Goal: Task Accomplishment & Management: Manage account settings

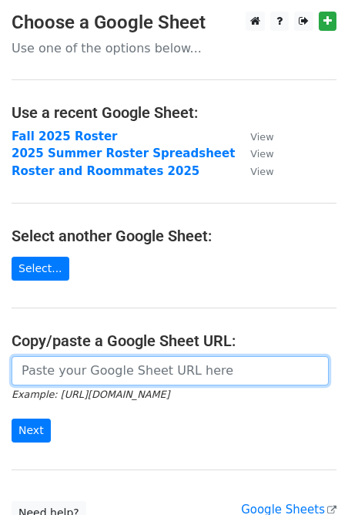
click at [99, 377] on input "url" at bounding box center [171, 370] width 318 height 29
paste input "https://docs.google.com/spreadsheets/d/1FknUOJQCx8QYqU7b6_0haIScp5xn-QlMKFBT79l…"
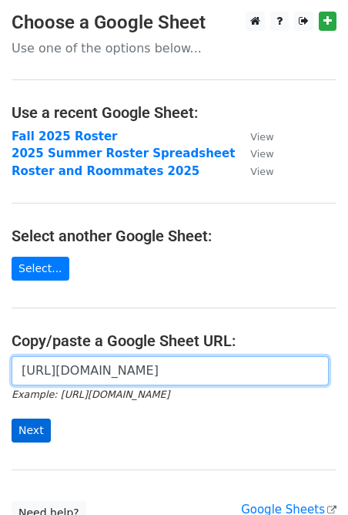
type input "https://docs.google.com/spreadsheets/d/1FknUOJQCx8QYqU7b6_0haIScp5xn-QlMKFBT79l…"
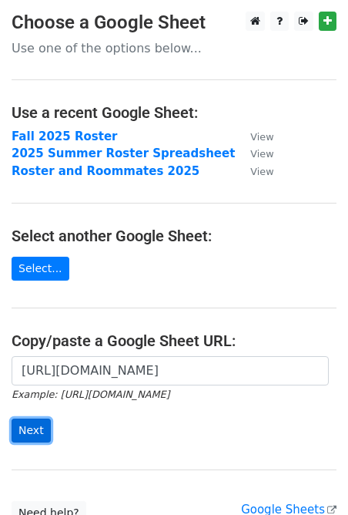
click at [40, 435] on input "Next" at bounding box center [31, 431] width 39 height 24
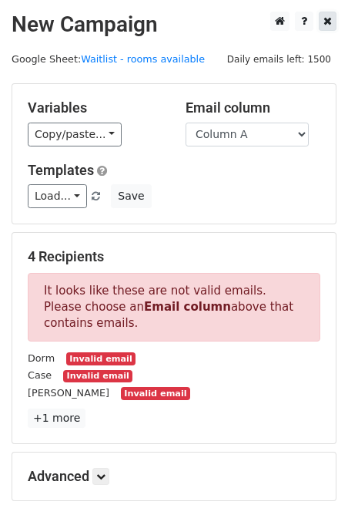
click at [323, 23] on link at bounding box center [328, 21] width 18 height 19
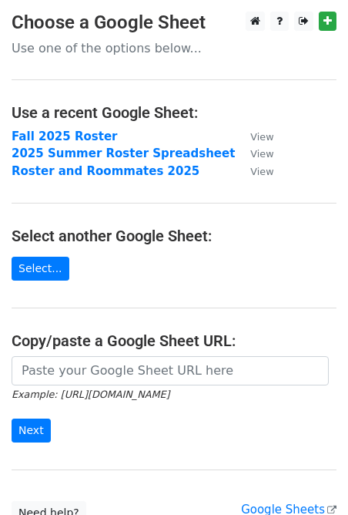
click at [133, 348] on h4 "Copy/paste a Google Sheet URL:" at bounding box center [174, 340] width 325 height 18
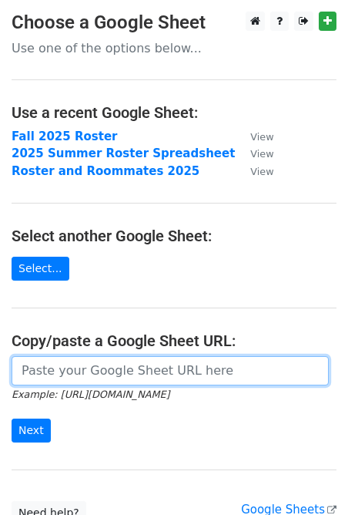
click at [126, 370] on input "url" at bounding box center [171, 370] width 318 height 29
paste input "[URL][DOMAIN_NAME]"
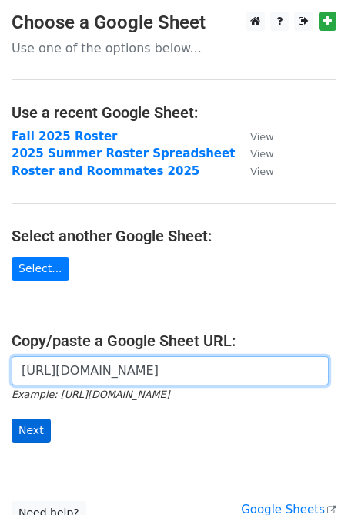
type input "[URL][DOMAIN_NAME]"
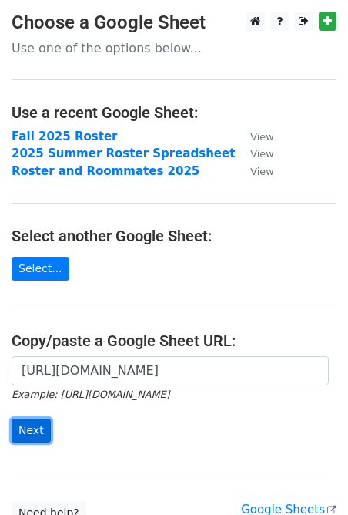
click at [37, 433] on input "Next" at bounding box center [31, 431] width 39 height 24
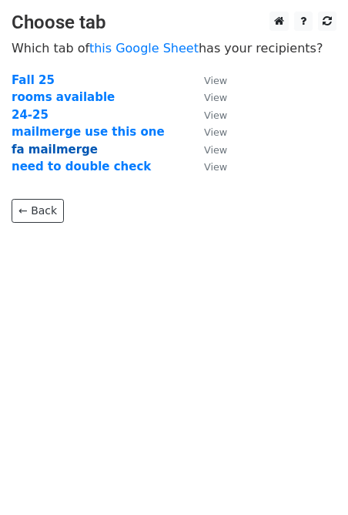
click at [68, 148] on strong "fa mailmerge" at bounding box center [55, 150] width 86 height 14
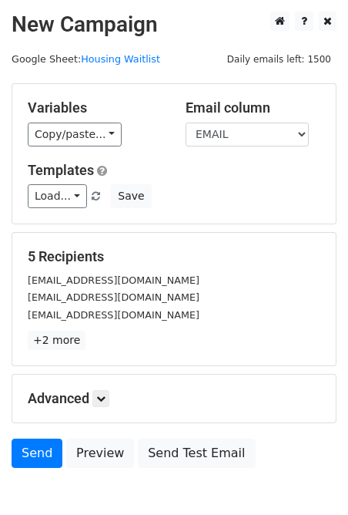
click at [73, 119] on div "Variables Copy/paste... {{FN}} {{LN}} {{ID}} {{CLASS}} {{ROOM DRAW #}} {{EMAIL}…" at bounding box center [95, 122] width 158 height 47
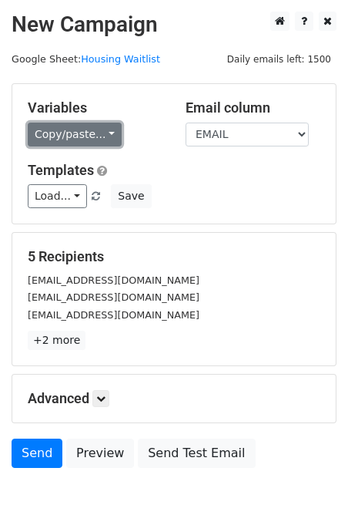
click at [72, 133] on link "Copy/paste..." at bounding box center [75, 135] width 94 height 24
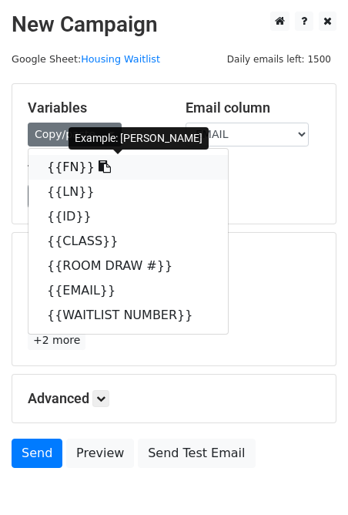
click at [191, 167] on link "{{FN}}" at bounding box center [129, 167] width 200 height 25
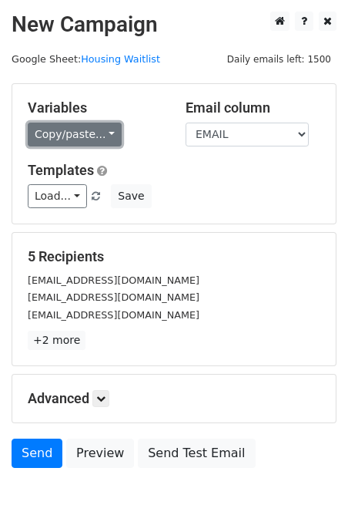
click at [106, 129] on link "Copy/paste..." at bounding box center [75, 135] width 94 height 24
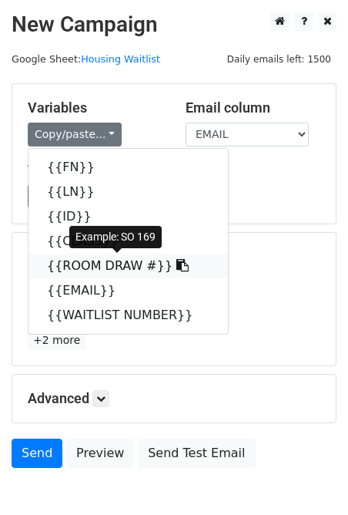
click at [107, 263] on link "{{ROOM DRAW #}}" at bounding box center [129, 266] width 200 height 25
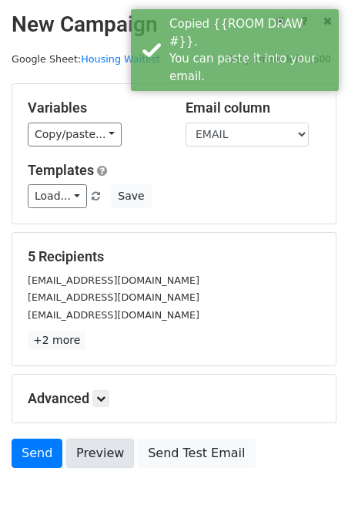
click at [88, 459] on link "Preview" at bounding box center [100, 453] width 68 height 29
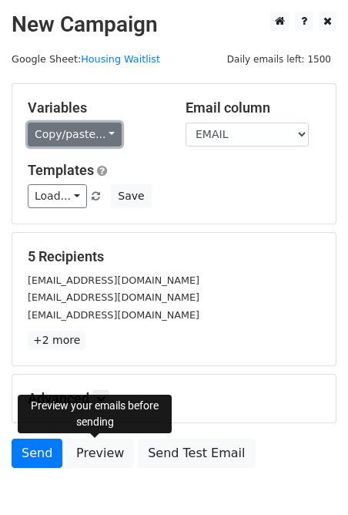
click at [76, 141] on link "Copy/paste..." at bounding box center [75, 135] width 94 height 24
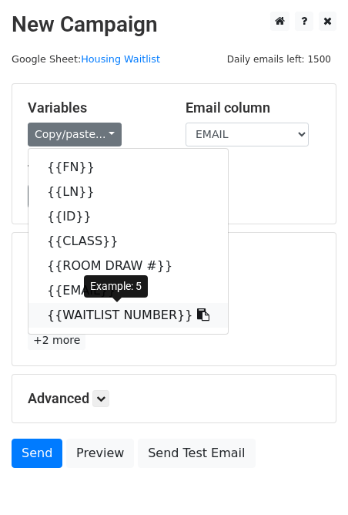
click at [90, 324] on link "{{WAITLIST NUMBER}}" at bounding box center [129, 315] width 200 height 25
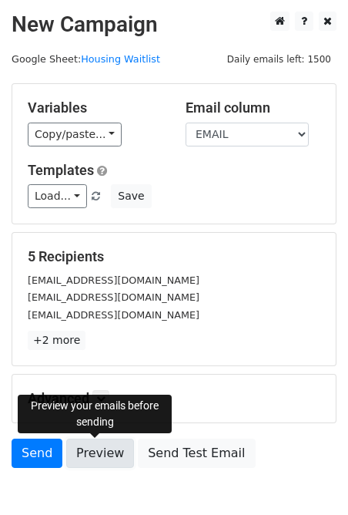
click at [94, 446] on link "Preview" at bounding box center [100, 453] width 68 height 29
click at [111, 450] on link "Preview" at bounding box center [100, 453] width 68 height 29
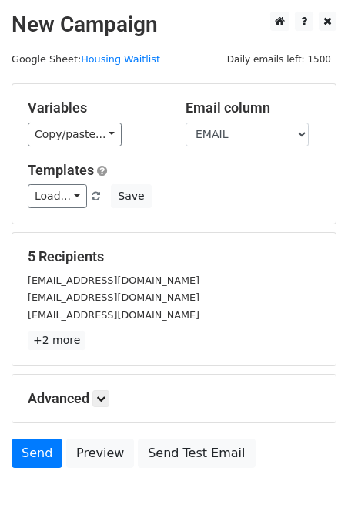
click at [92, 437] on form "Variables Copy/paste... {{FN}} {{LN}} {{ID}} {{CLASS}} {{ROOM DRAW #}} {{EMAIL}…" at bounding box center [174, 279] width 325 height 392
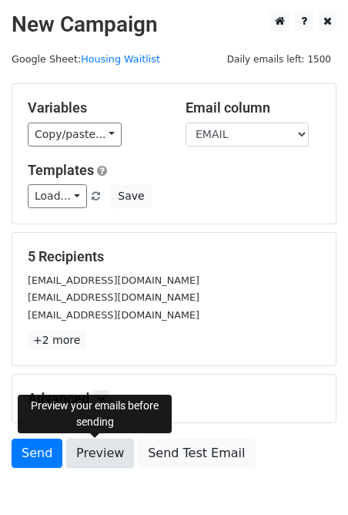
click at [98, 456] on link "Preview" at bounding box center [100, 453] width 68 height 29
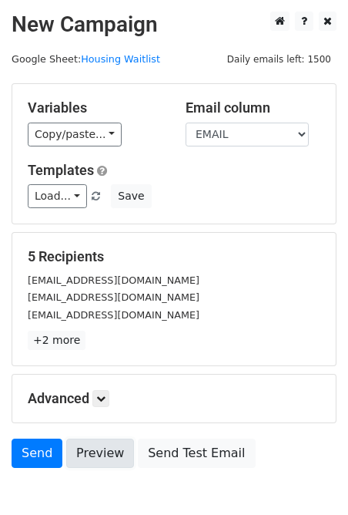
click at [83, 447] on link "Preview" at bounding box center [100, 453] width 68 height 29
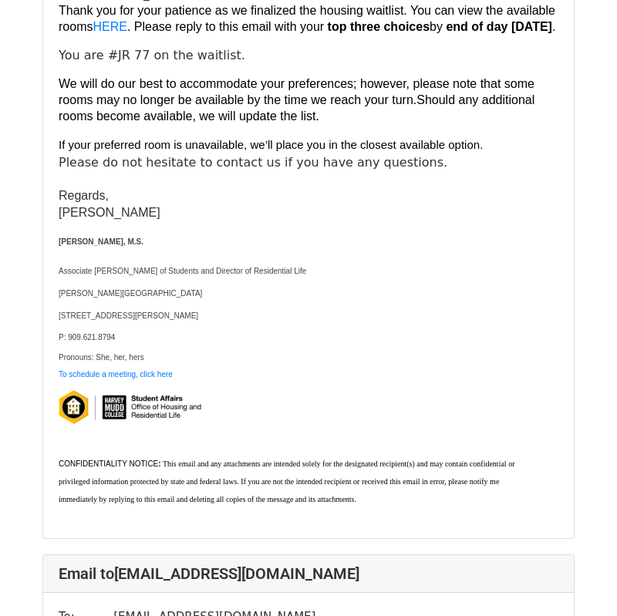
scroll to position [1026, 0]
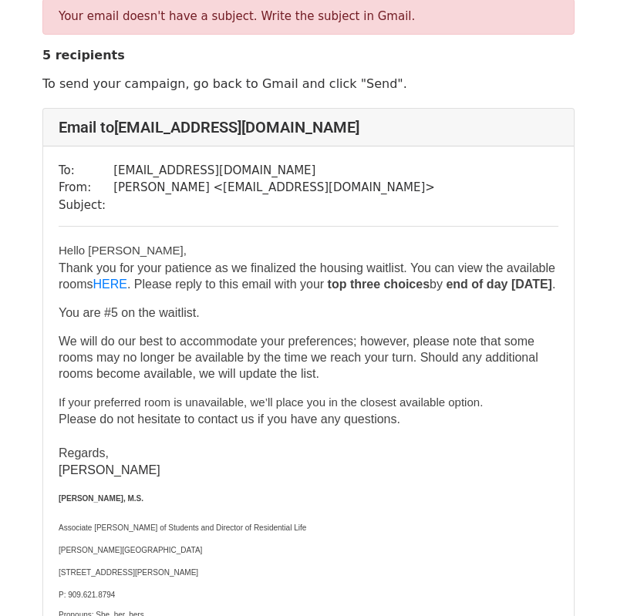
scroll to position [52, 0]
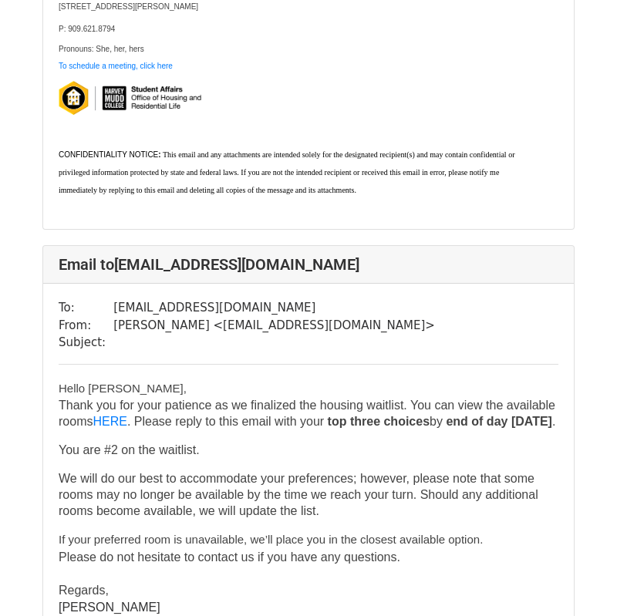
scroll to position [607, 0]
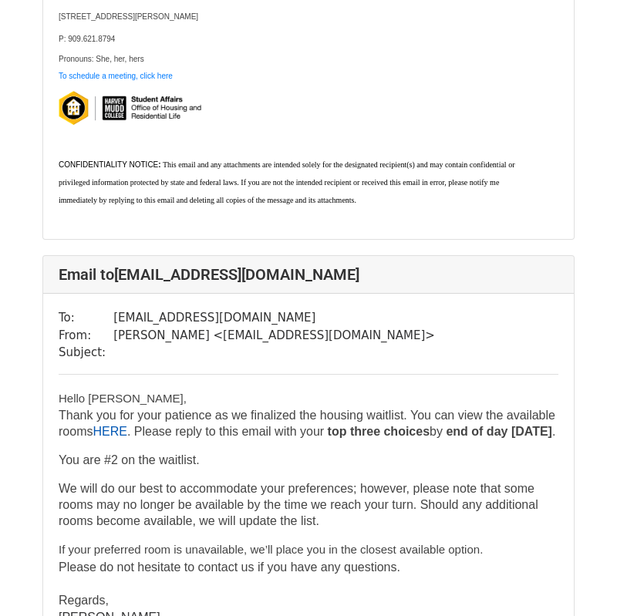
click at [125, 438] on link "HERE" at bounding box center [109, 431] width 34 height 13
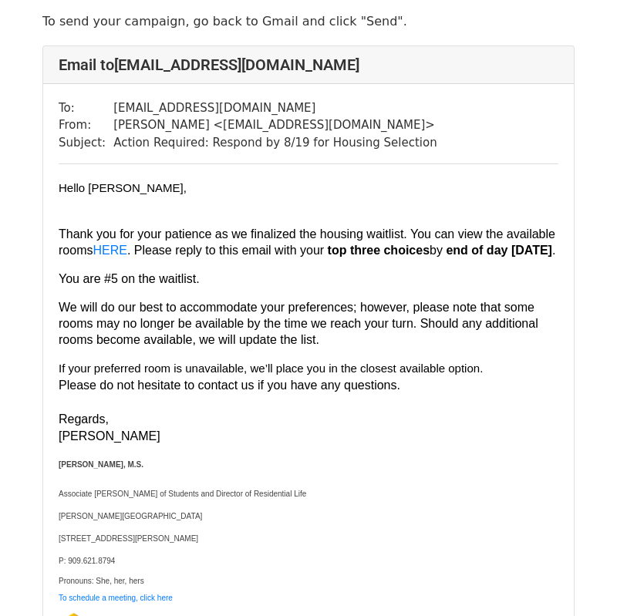
scroll to position [69, 0]
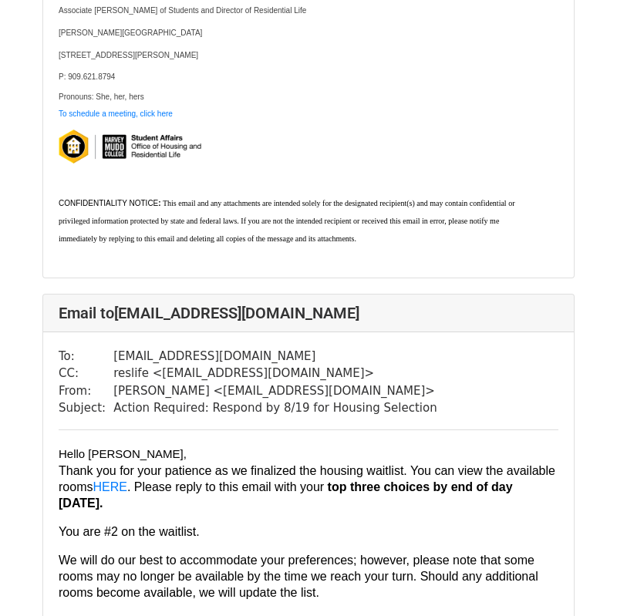
scroll to position [561, 0]
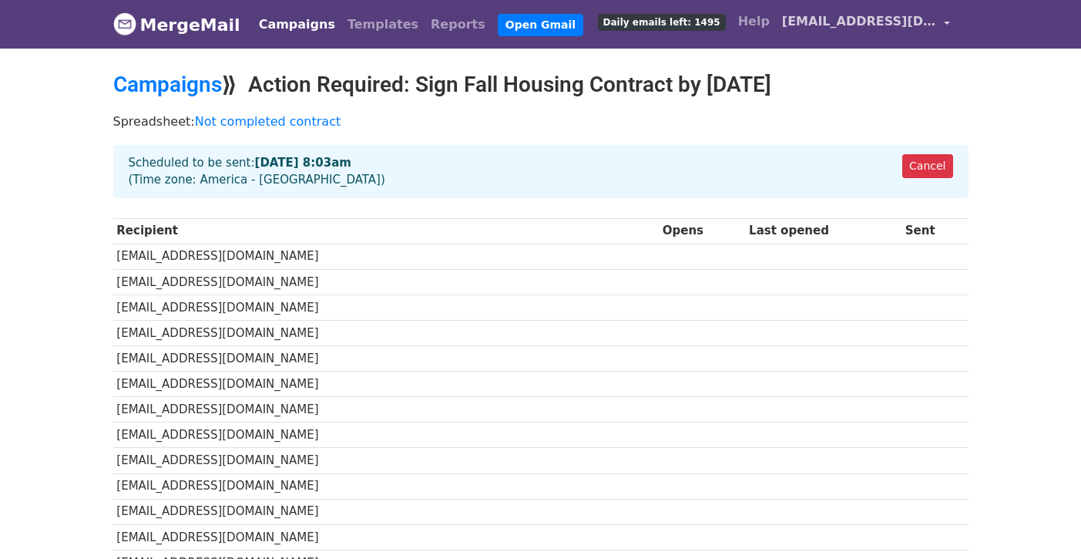
click at [839, 22] on span "[EMAIL_ADDRESS][DOMAIN_NAME]" at bounding box center [859, 21] width 154 height 18
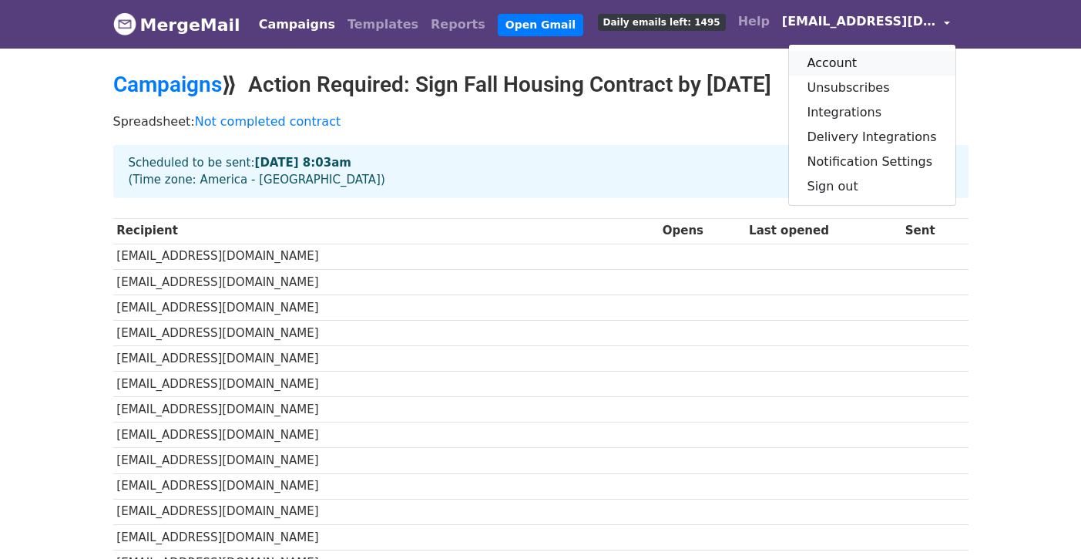
click at [855, 63] on link "Account" at bounding box center [872, 63] width 166 height 25
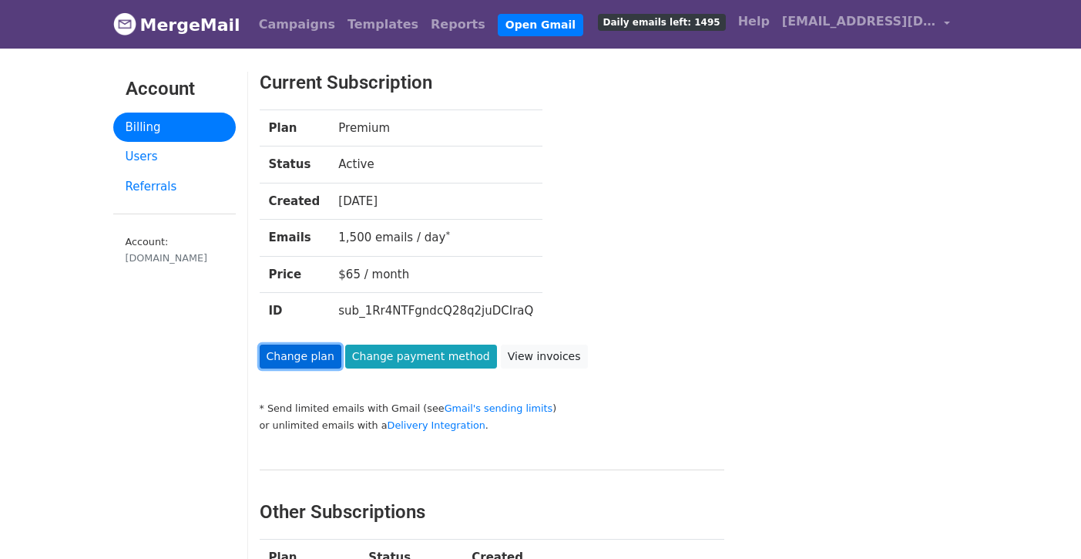
click at [320, 355] on link "Change plan" at bounding box center [301, 357] width 82 height 24
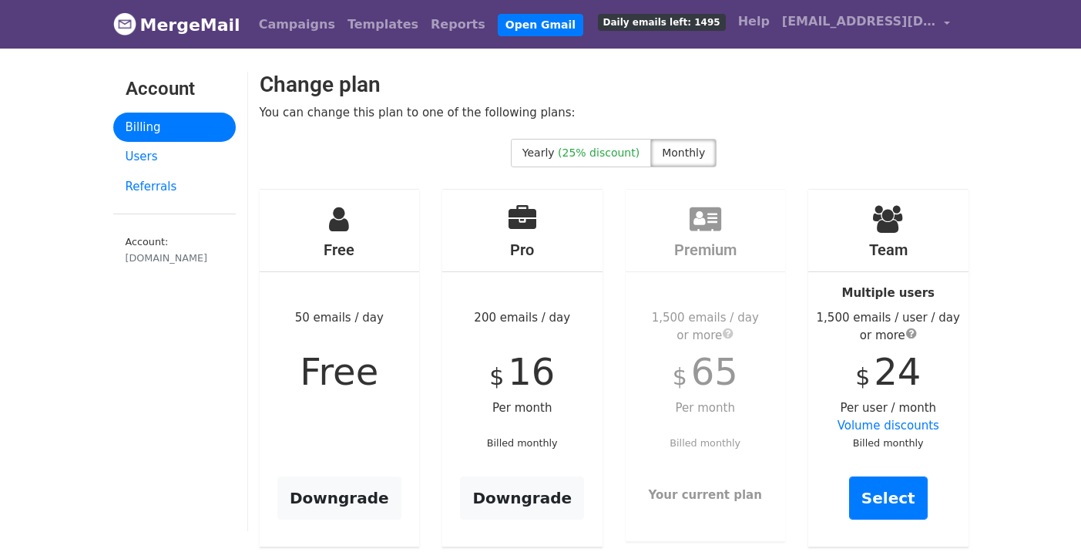
click at [153, 133] on link "Billing" at bounding box center [174, 128] width 123 height 30
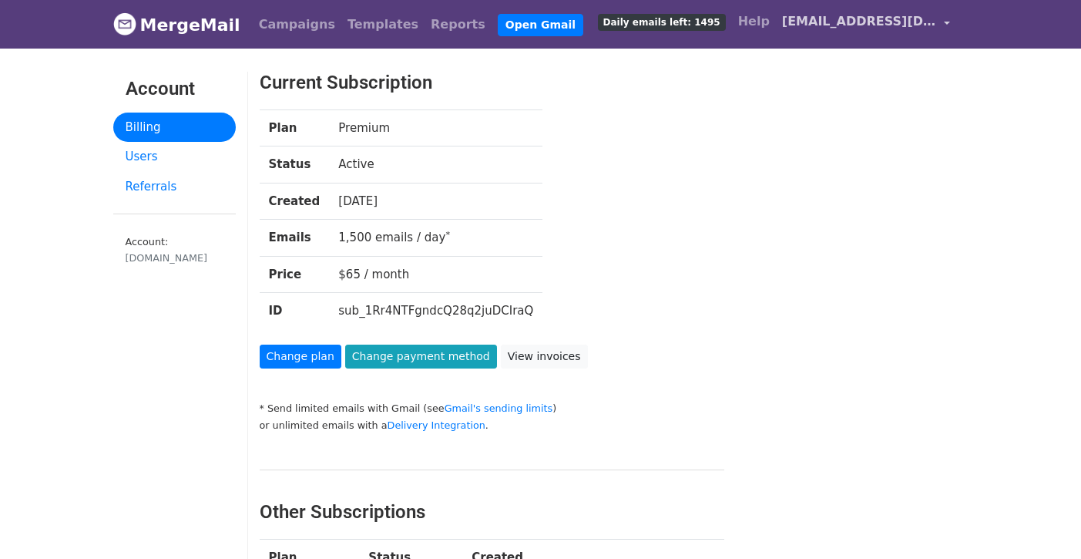
click at [866, 22] on span "[EMAIL_ADDRESS][DOMAIN_NAME]" at bounding box center [859, 21] width 154 height 18
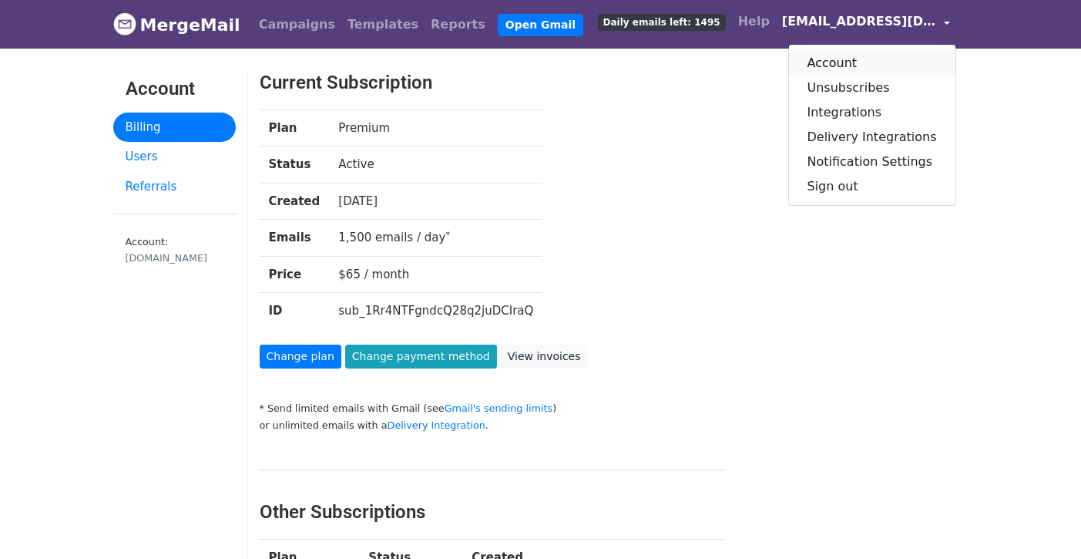
click at [849, 66] on link "Account" at bounding box center [872, 63] width 166 height 25
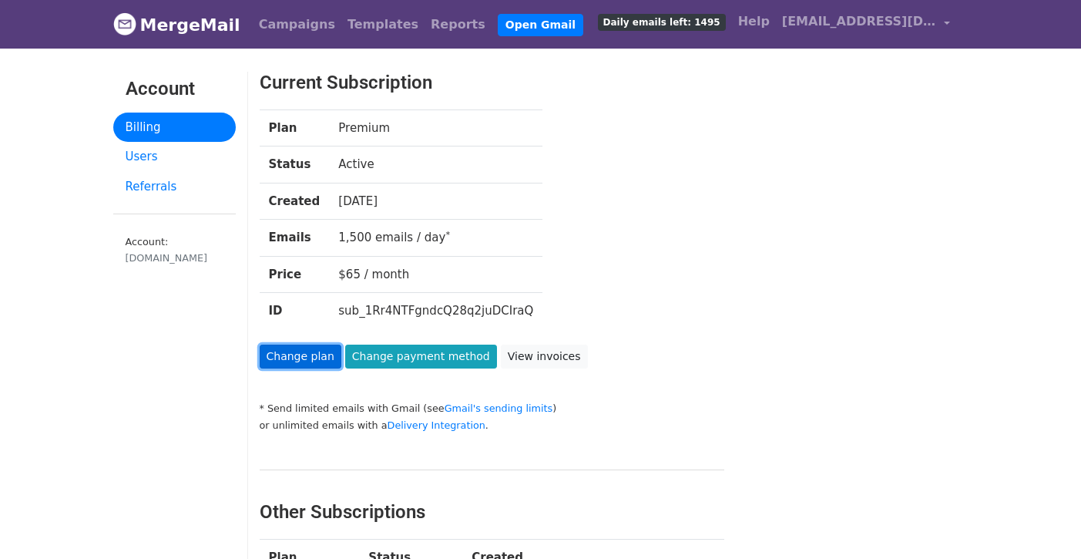
click at [325, 356] on link "Change plan" at bounding box center [301, 357] width 82 height 24
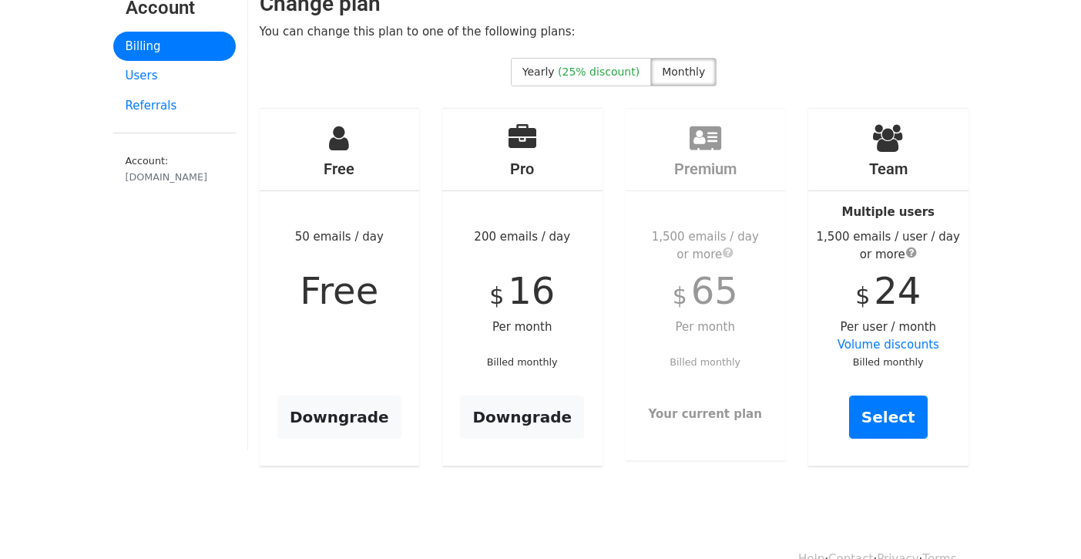
scroll to position [80, 0]
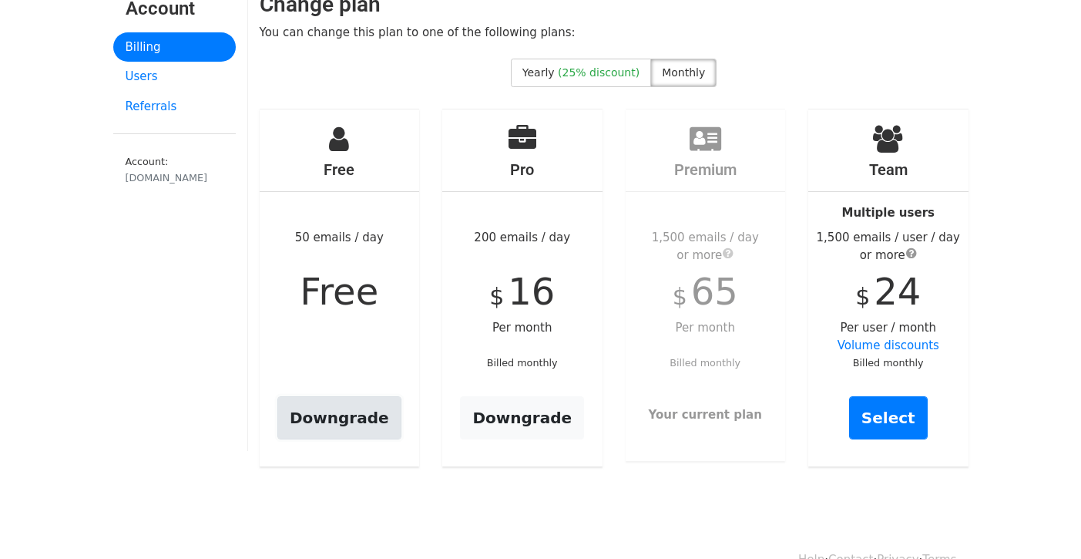
click at [354, 415] on link "Downgrade" at bounding box center [339, 417] width 124 height 43
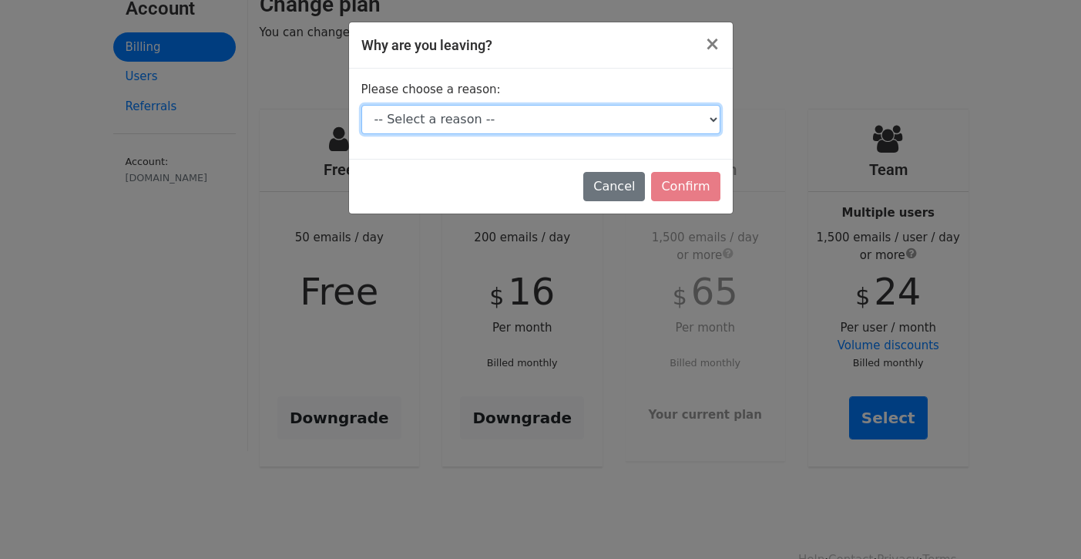
click at [567, 112] on select "-- Select a reason -- I don't send enough emails It's too expensive I had a tec…" at bounding box center [540, 119] width 359 height 29
select select "It's too expensive"
click at [361, 105] on select "-- Select a reason -- I don't send enough emails It's too expensive I had a tec…" at bounding box center [540, 119] width 359 height 29
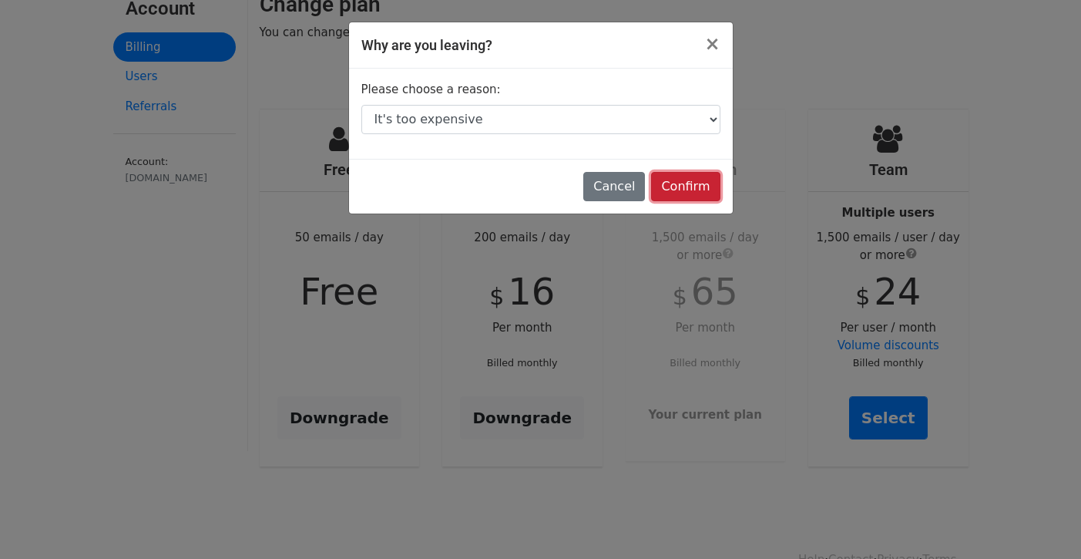
click at [686, 197] on input "Confirm" at bounding box center [685, 186] width 69 height 29
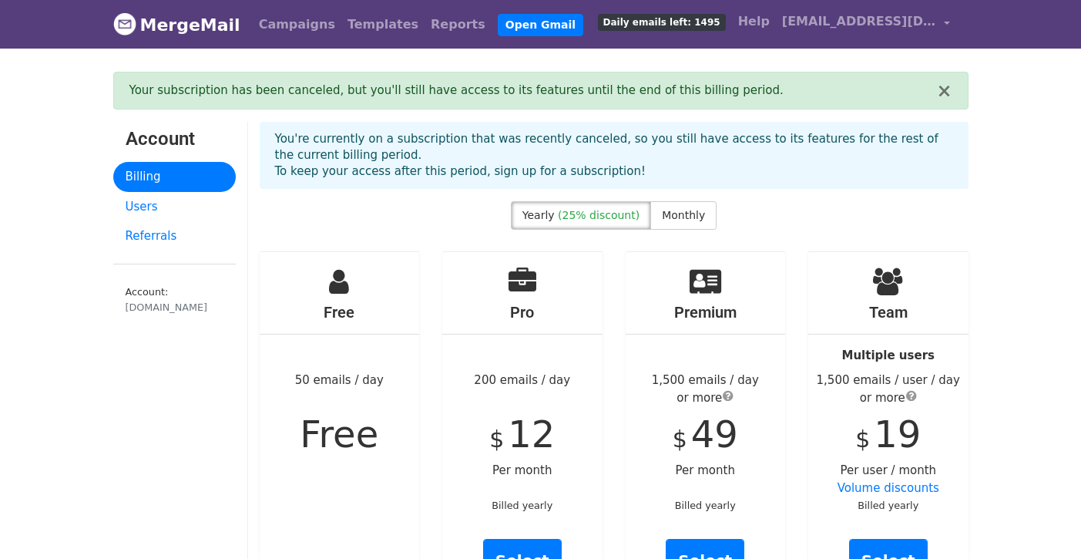
click at [701, 24] on span "Daily emails left: 1495" at bounding box center [662, 22] width 128 height 17
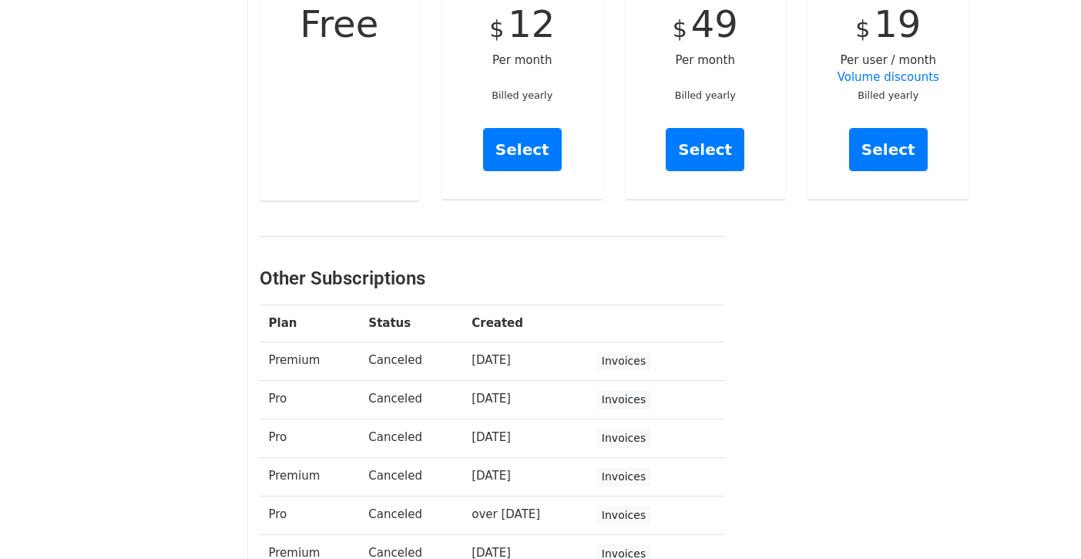
scroll to position [361, 0]
